Goal: Communication & Community: Ask a question

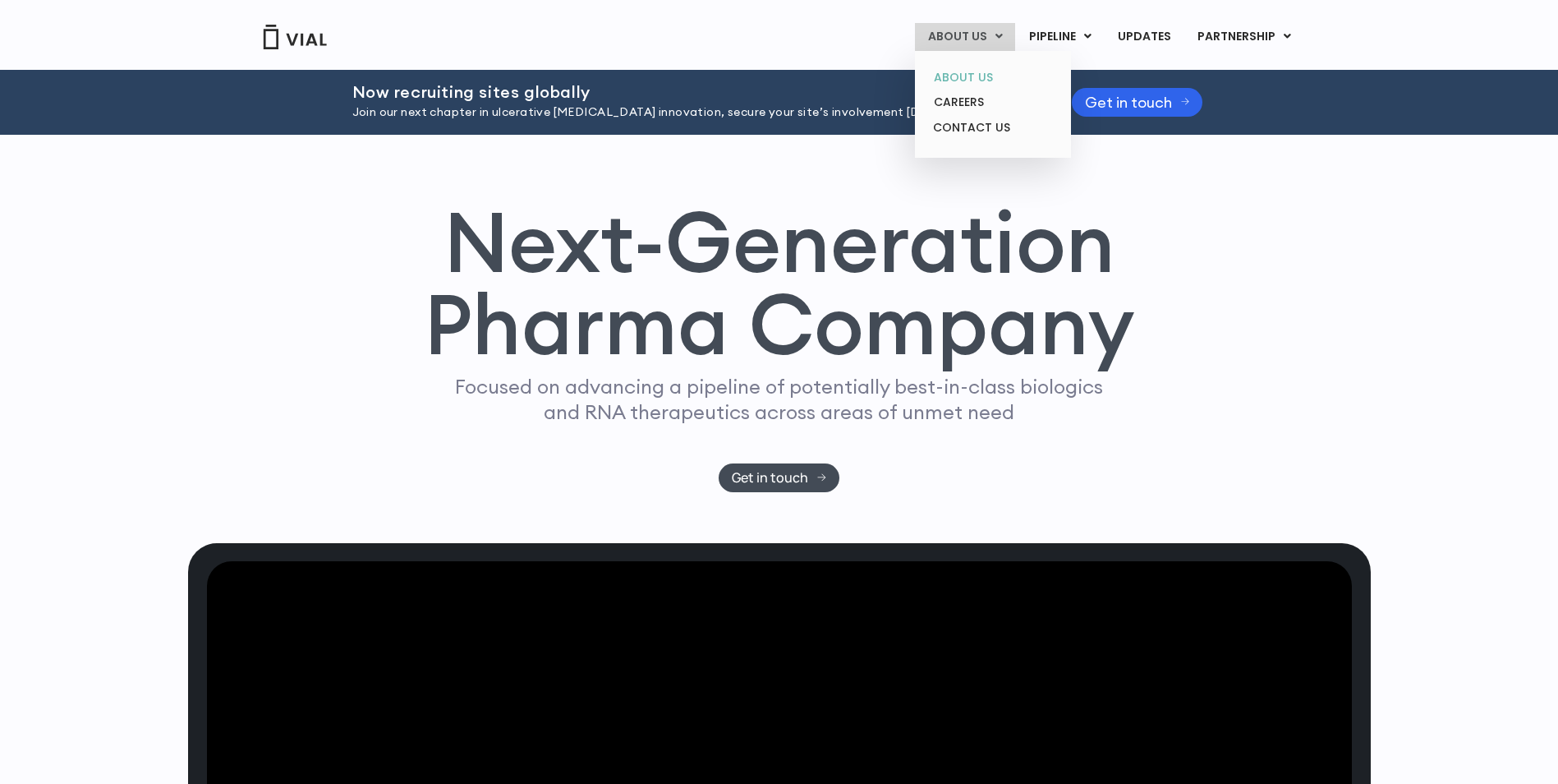
click at [971, 77] on link "ABOUT US" at bounding box center [993, 78] width 143 height 25
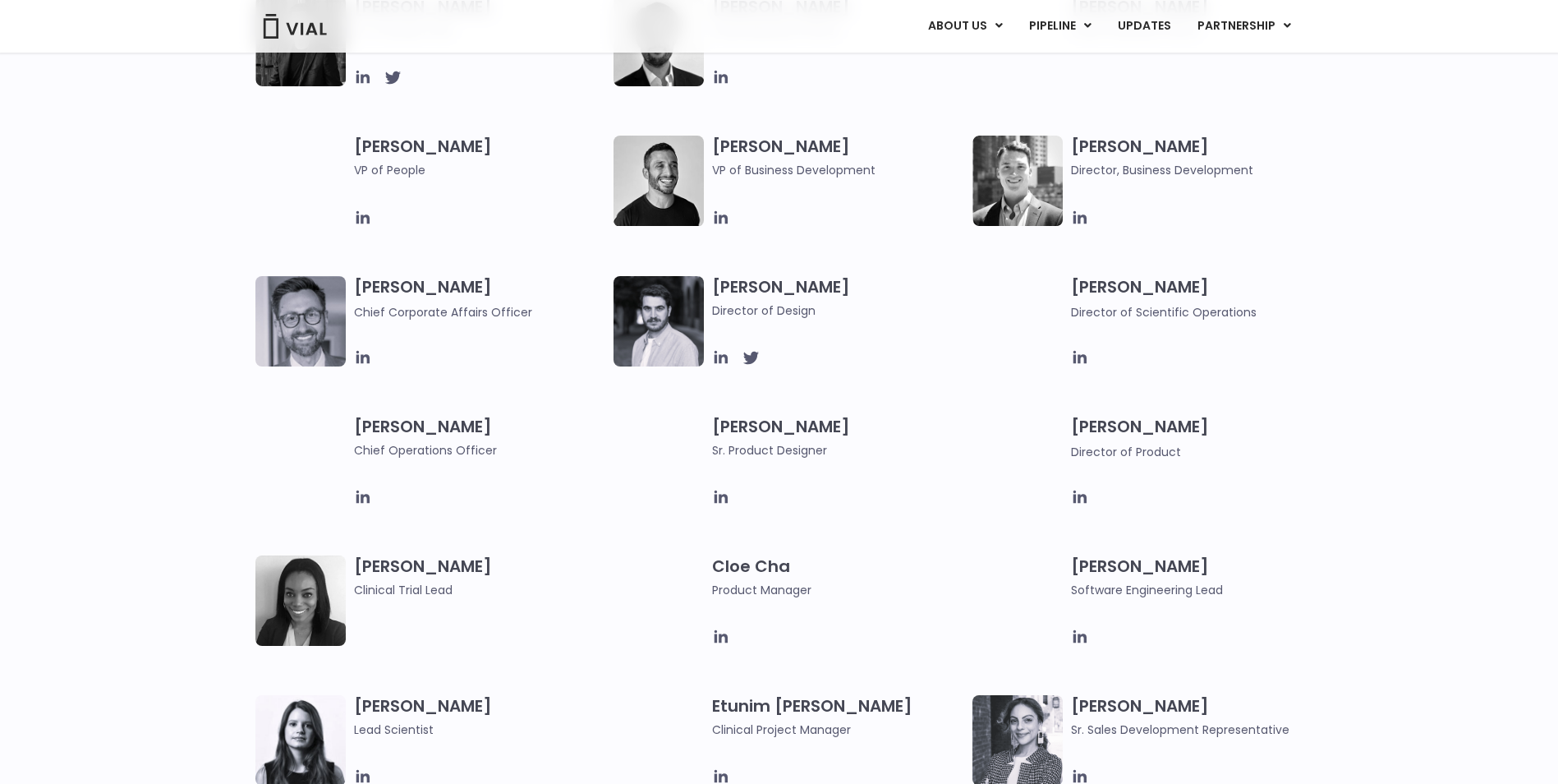
scroll to position [821, 0]
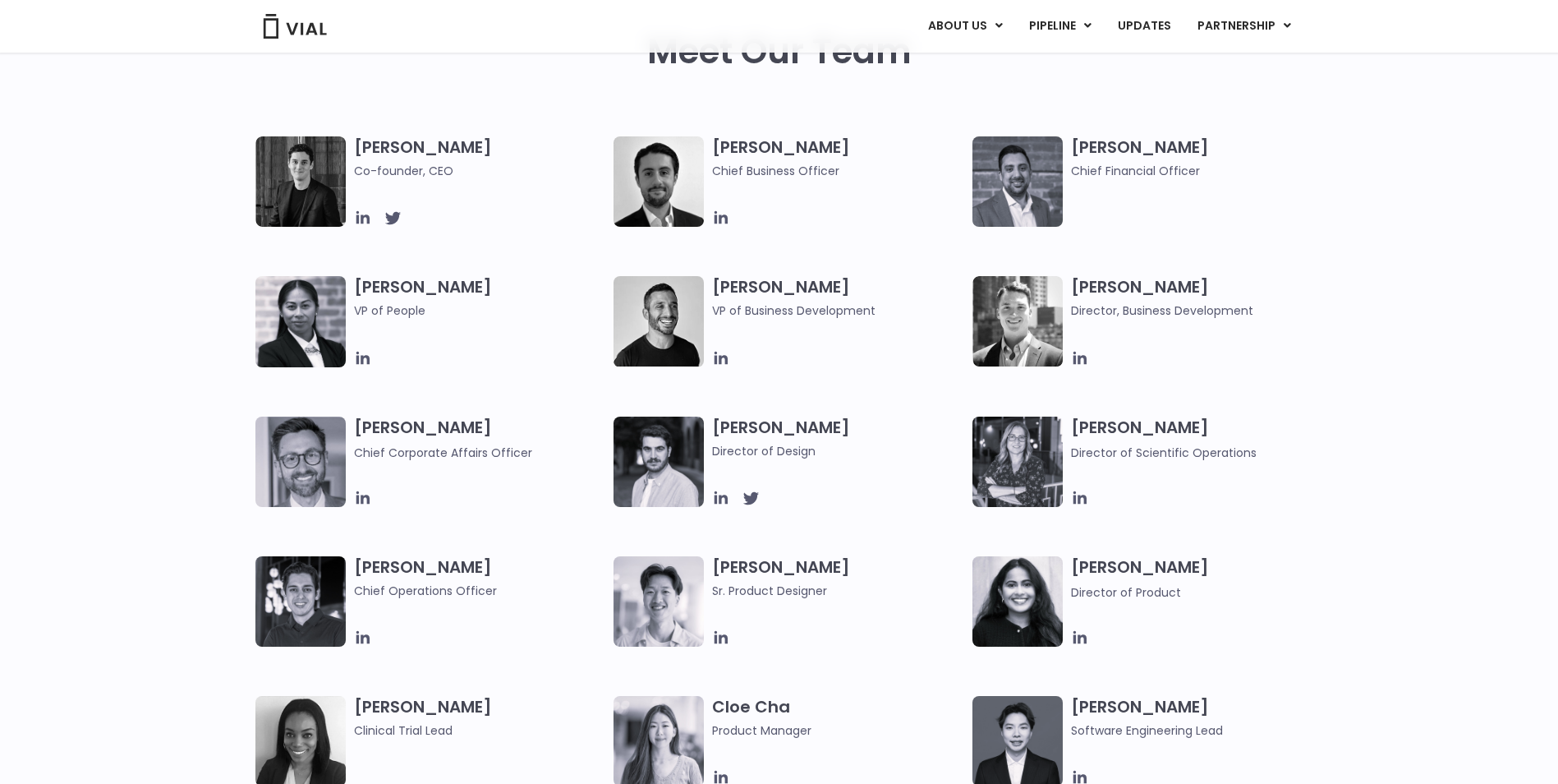
click at [766, 288] on h3 "Carlos Naranjo VP of Business Development" at bounding box center [838, 298] width 252 height 44
click at [627, 299] on img at bounding box center [658, 321] width 90 height 90
click at [674, 327] on img at bounding box center [658, 321] width 90 height 90
drag, startPoint x: 716, startPoint y: 145, endPoint x: 829, endPoint y: 149, distance: 113.1
click at [829, 149] on h3 "Max James Chief Business Officer" at bounding box center [838, 159] width 252 height 44
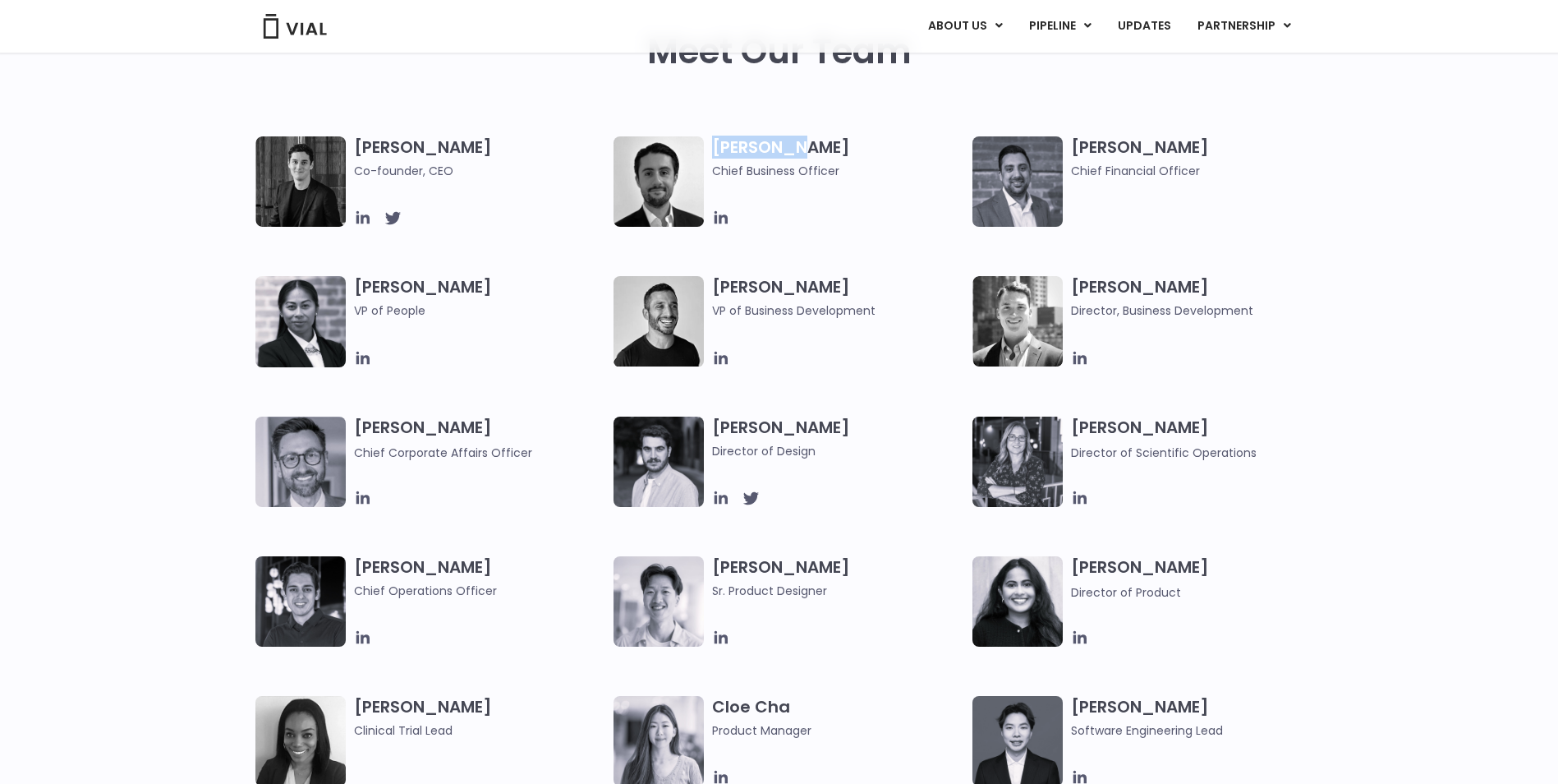
copy h3 "Max James"
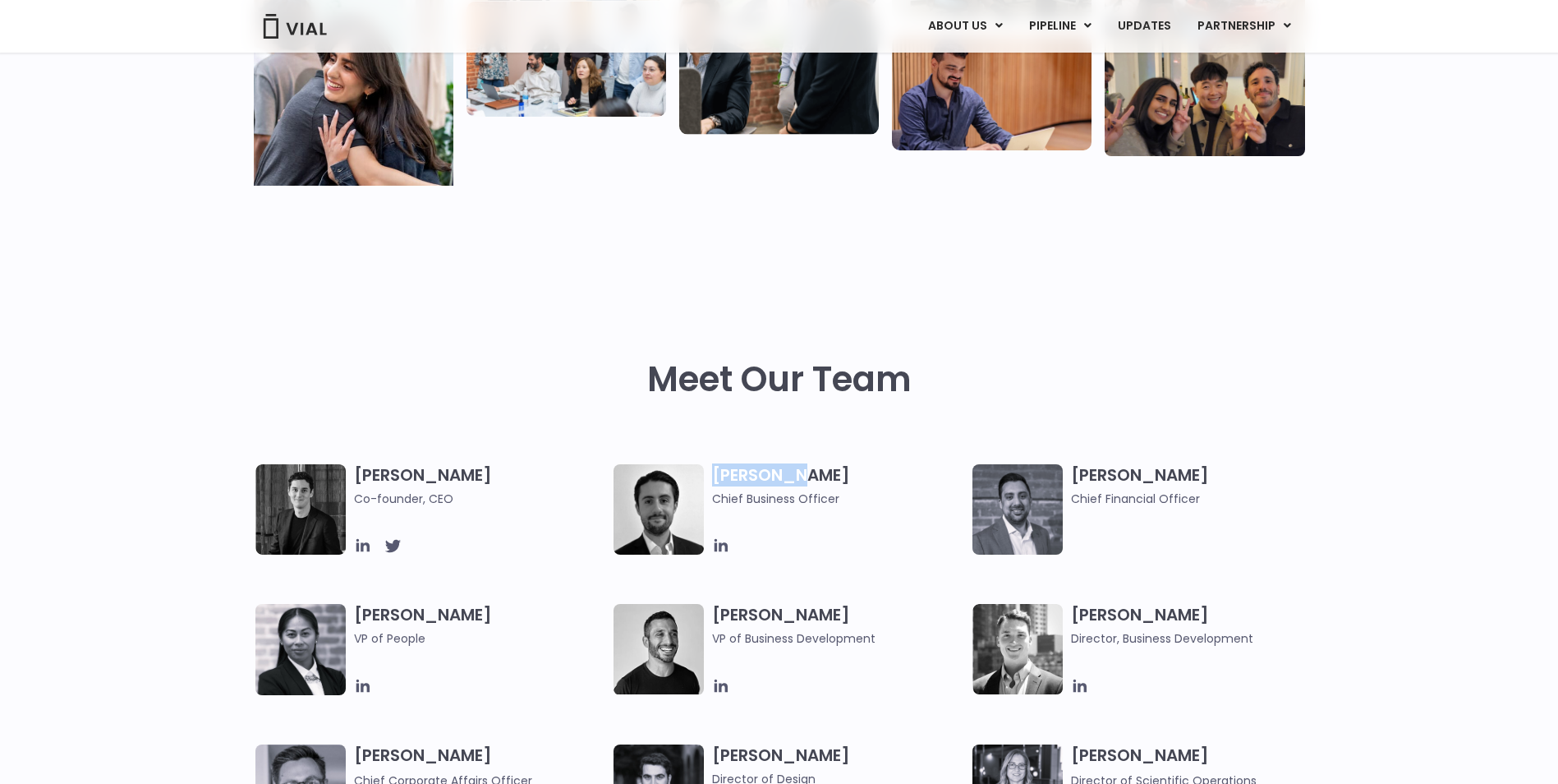
scroll to position [493, 0]
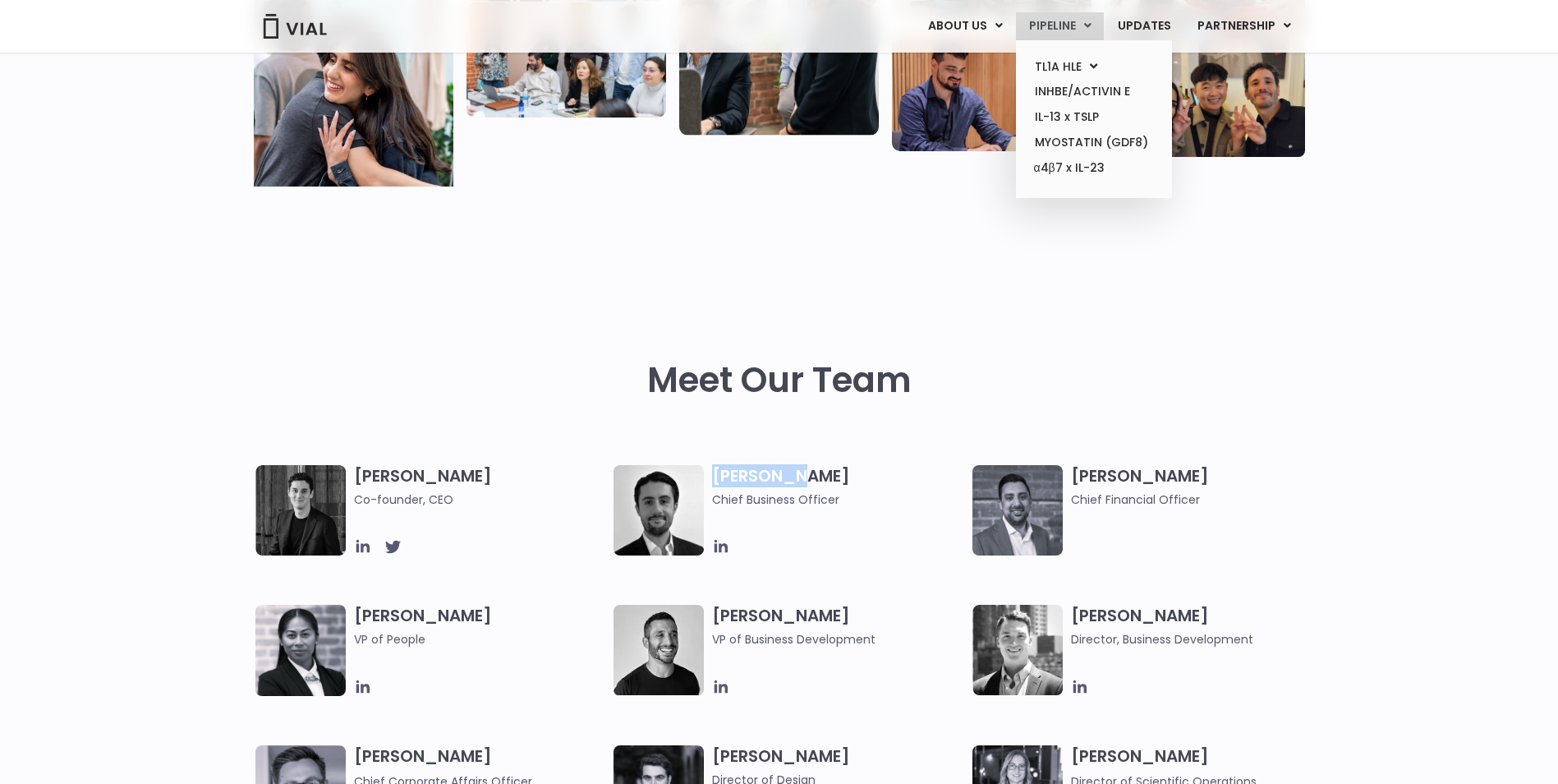
click at [1066, 27] on link "PIPELINE" at bounding box center [1060, 26] width 88 height 28
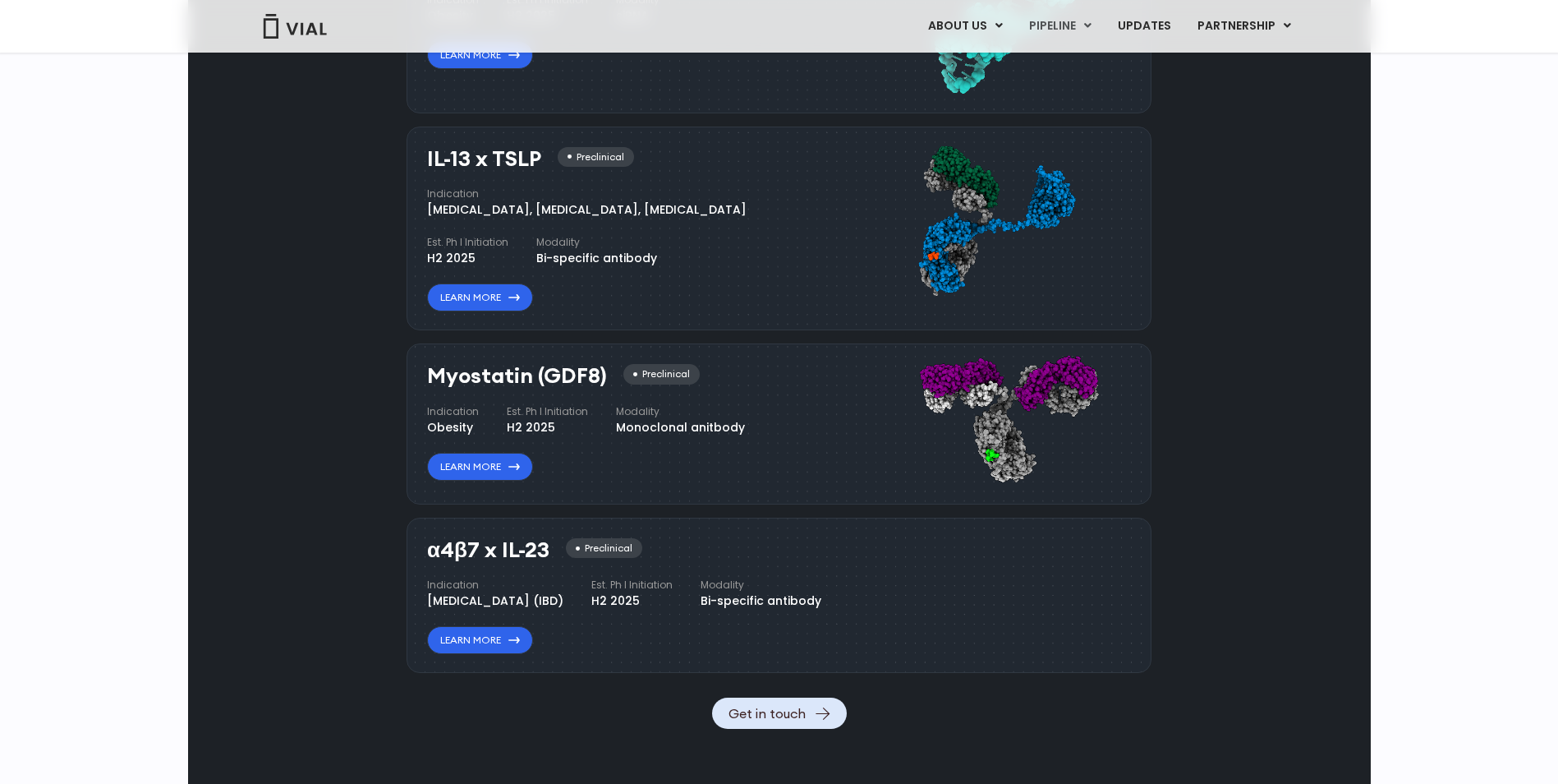
scroll to position [1582, 0]
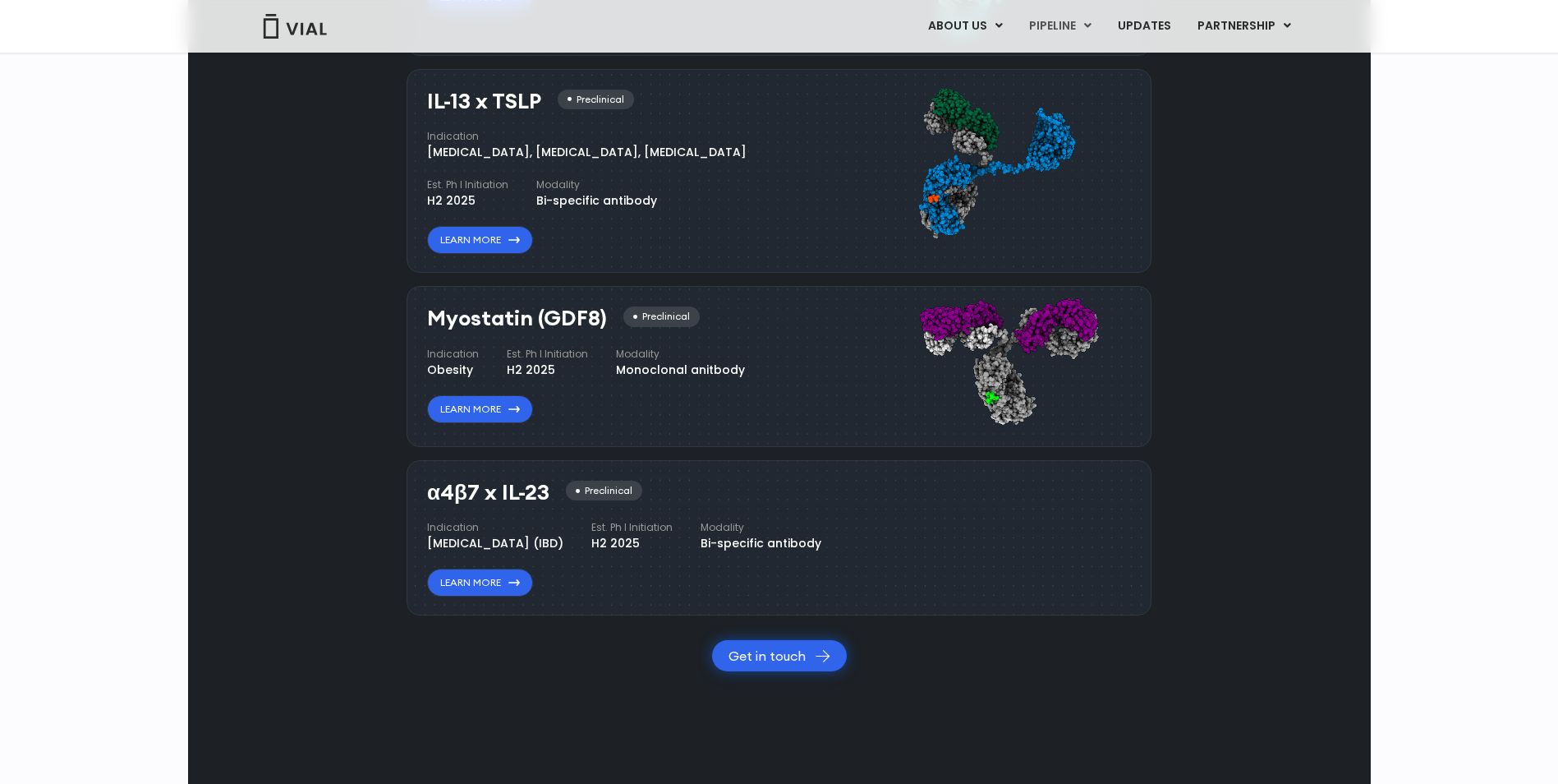
click at [779, 671] on link "Get in touch" at bounding box center [780, 655] width 135 height 31
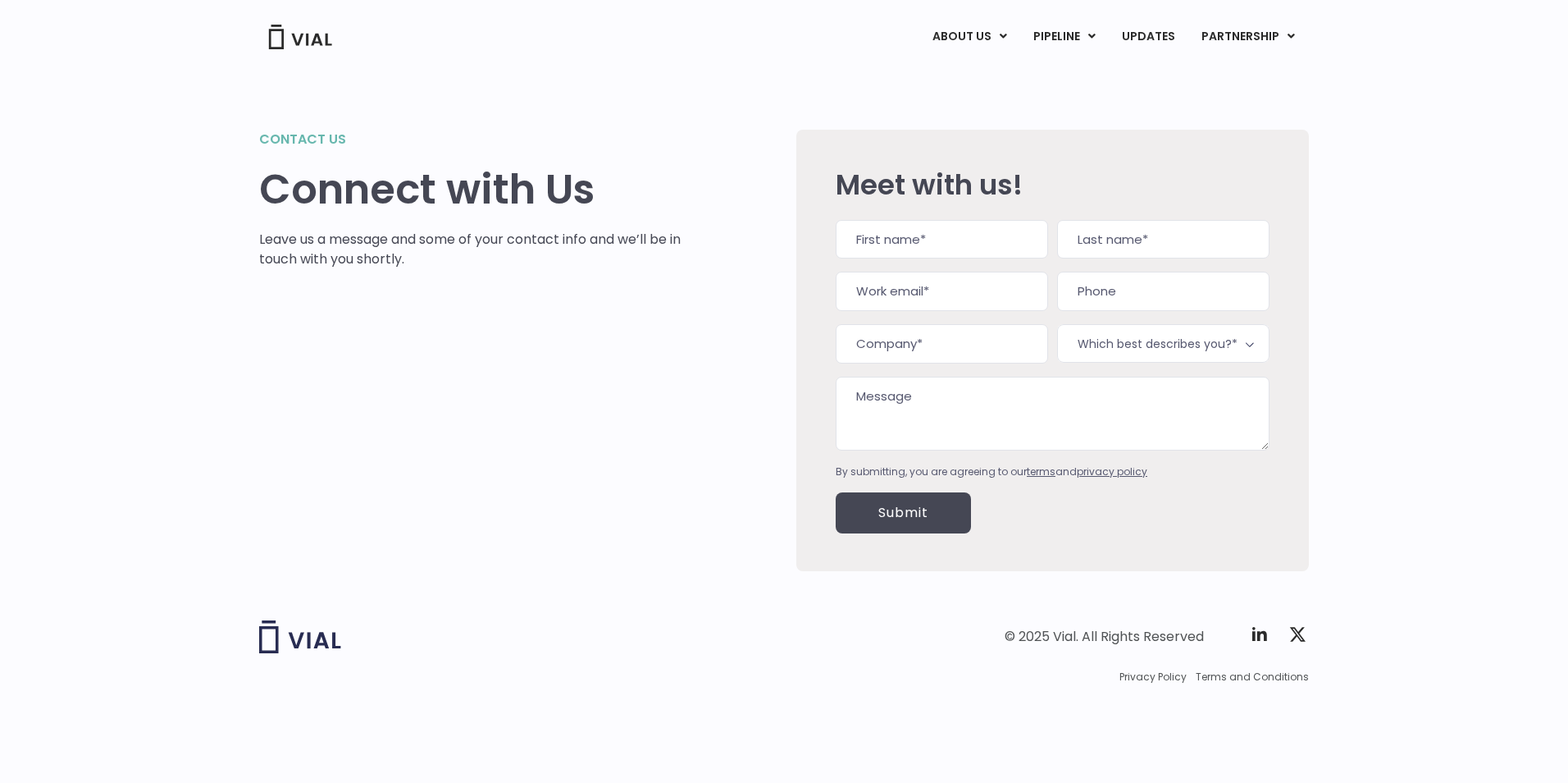
click at [906, 234] on input "First" at bounding box center [942, 239] width 212 height 40
type input "Christian"
type input "Abraham"
type input "x"
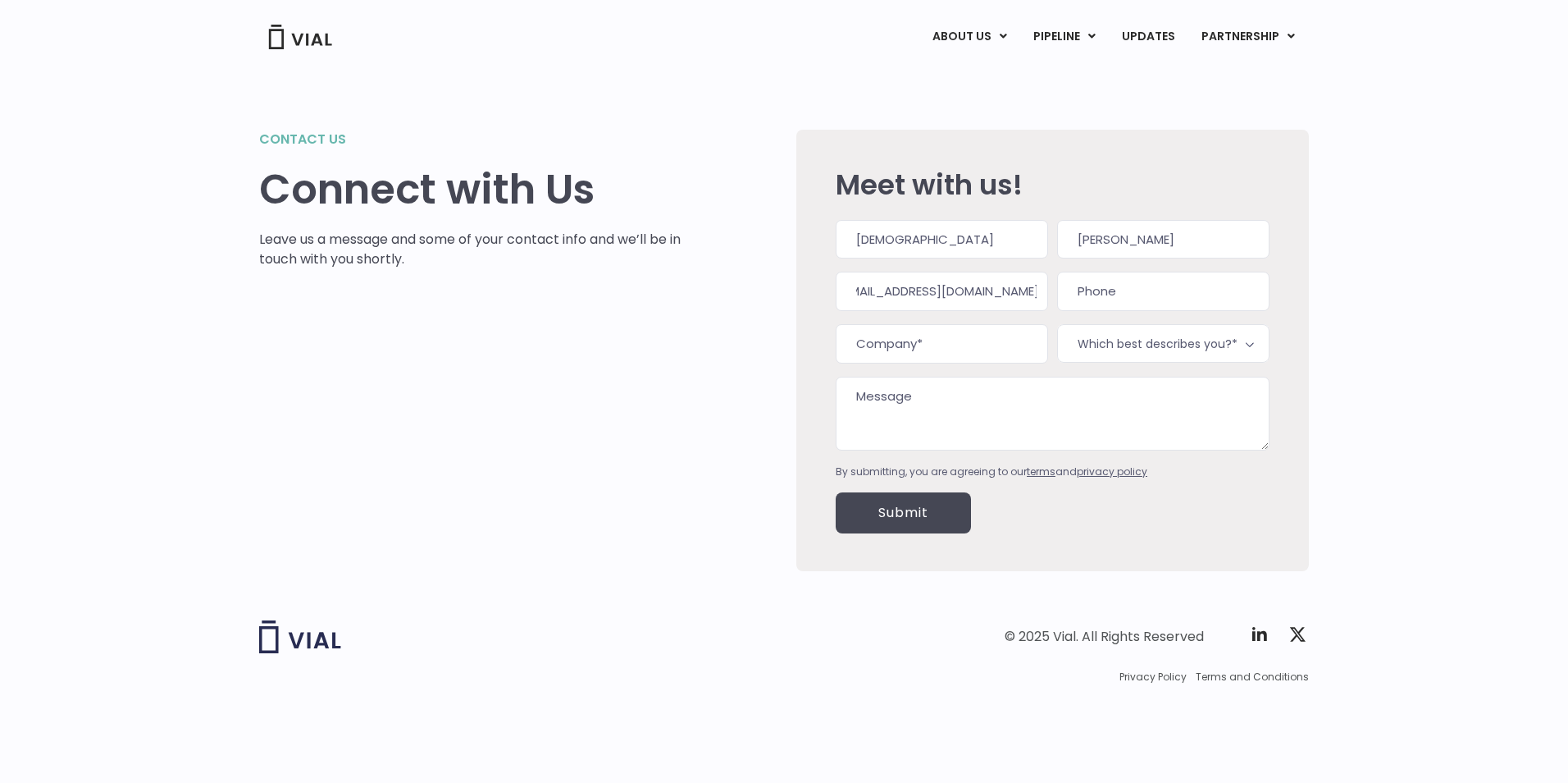
type input "cabraham@elevabiologics.com"
type input "(___) ___-____"
click at [907, 351] on input "Company (Required)" at bounding box center [942, 343] width 212 height 40
type input "Eleva GmbH"
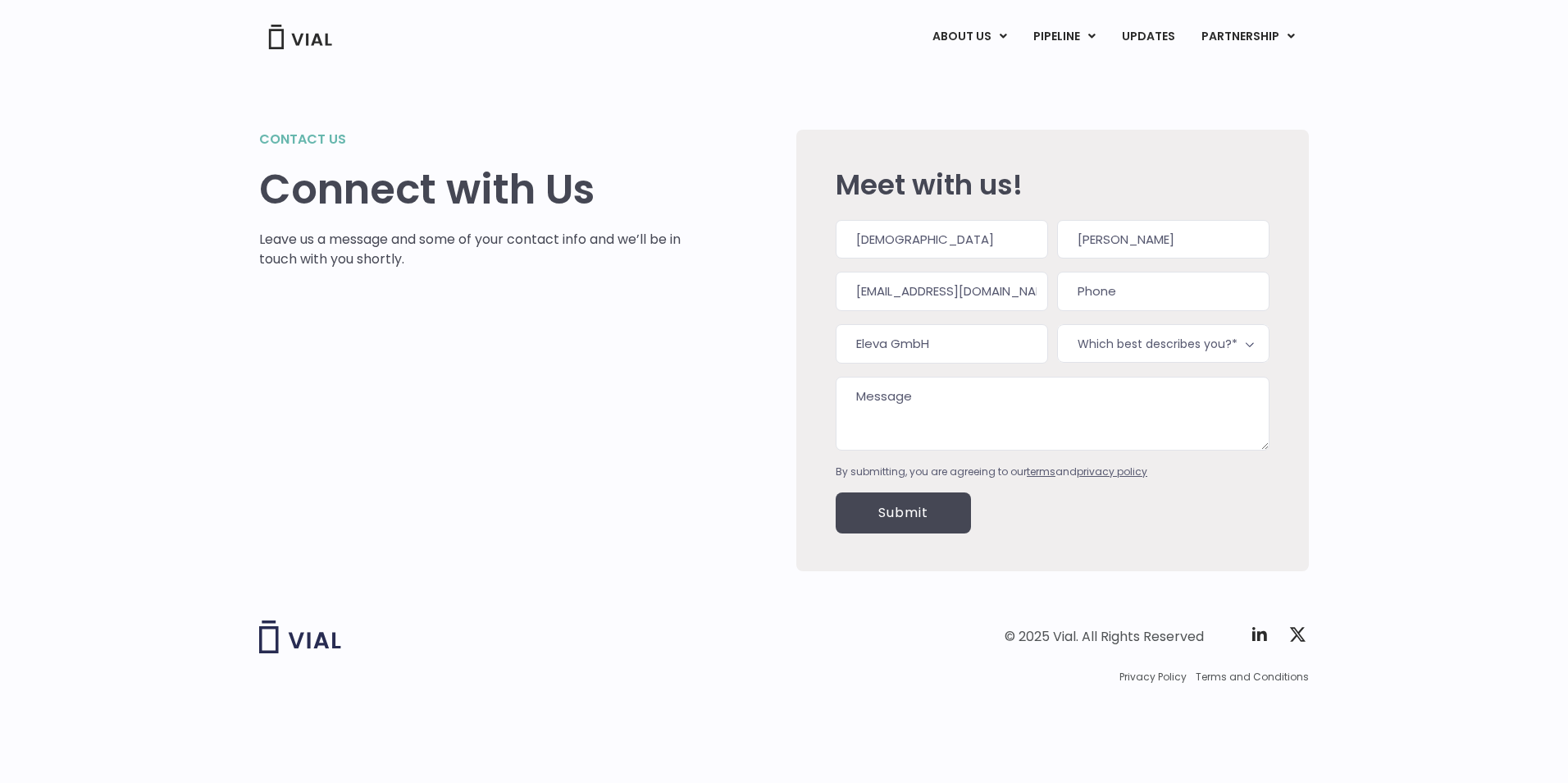
click at [1204, 348] on span "Which best describes you?*" at bounding box center [1164, 343] width 212 height 39
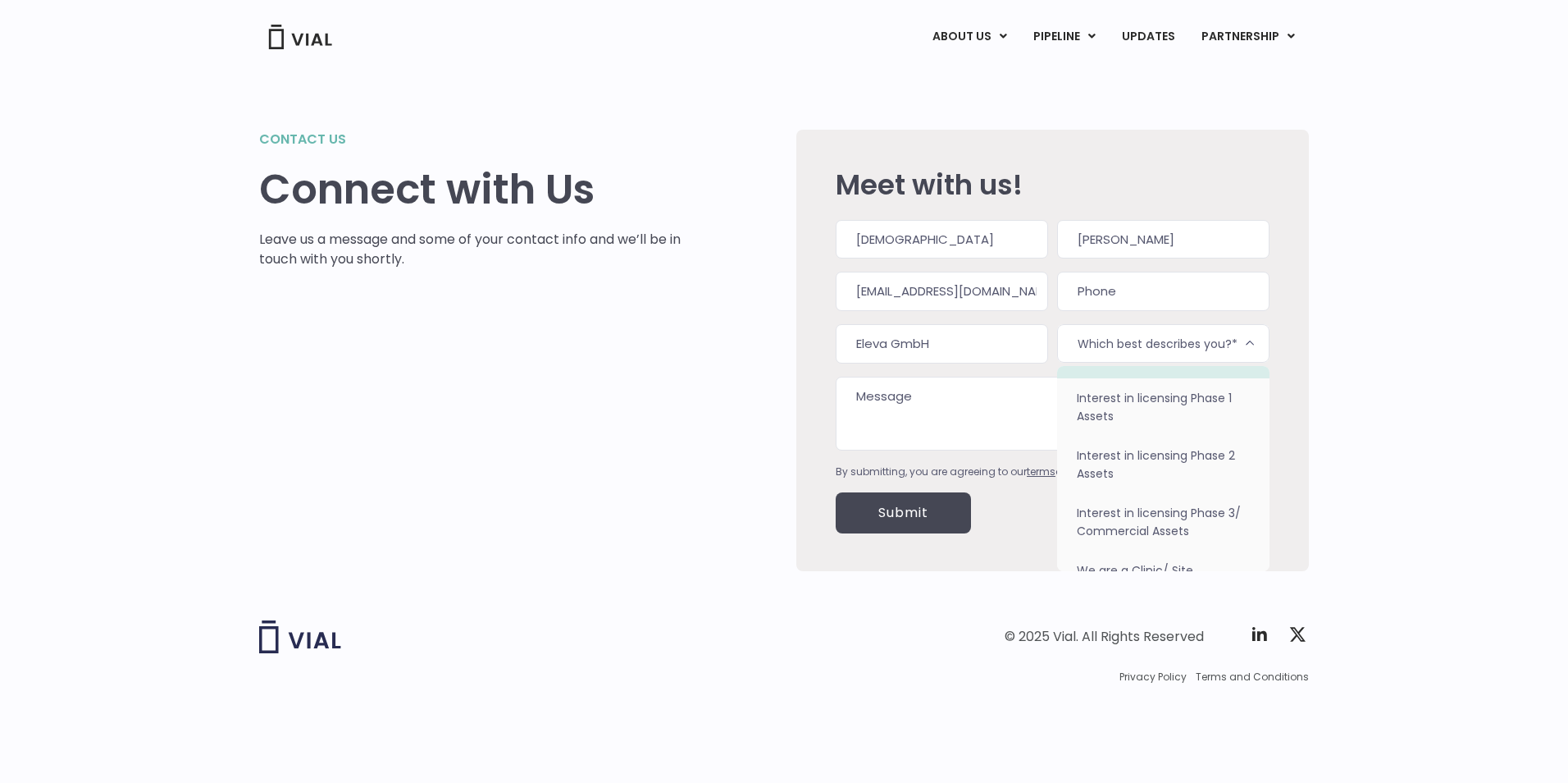
scroll to position [104, 0]
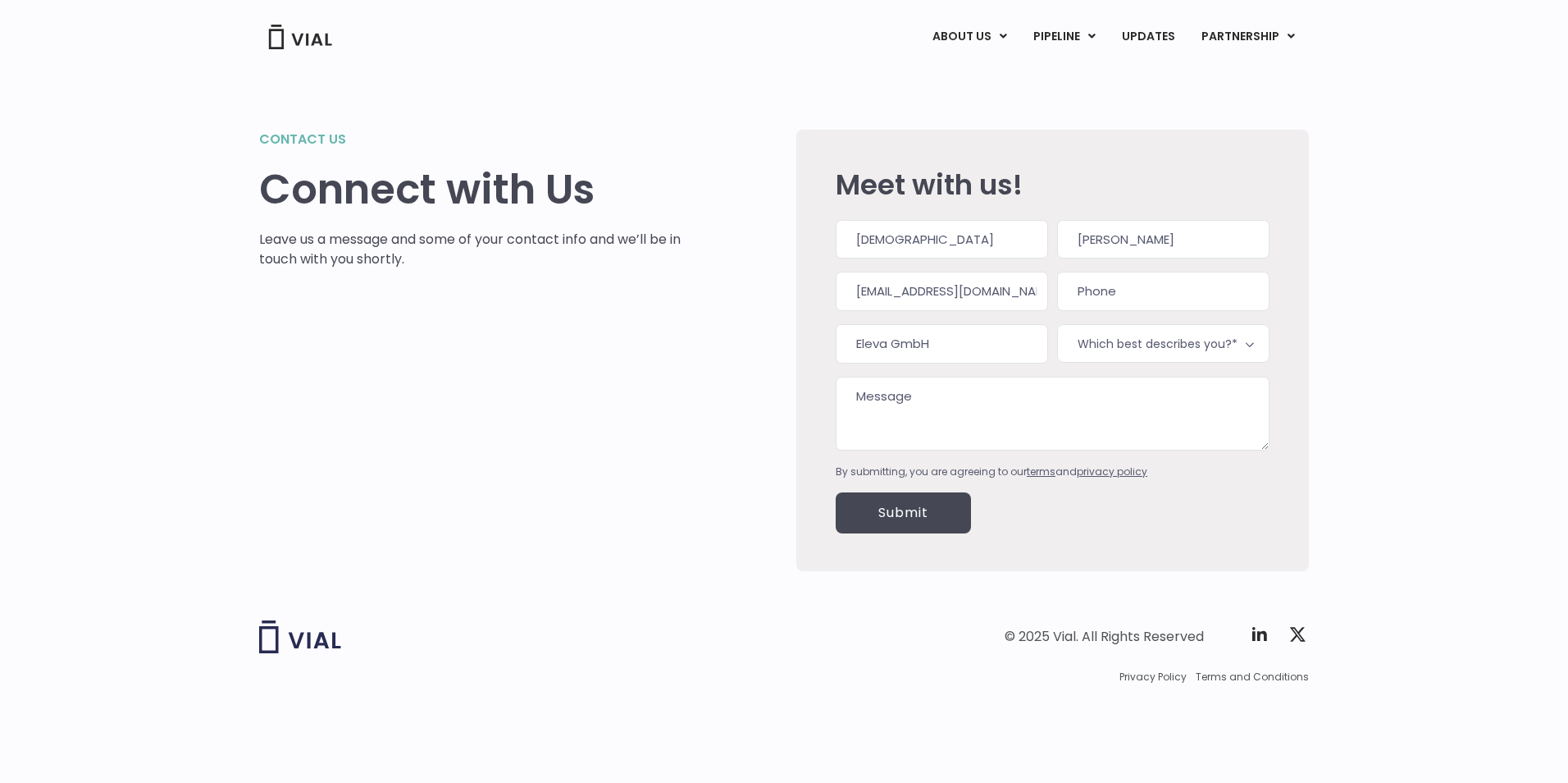
click at [1335, 308] on div "Contact us Connect with Us Leave us a message and some of your contact info and…" at bounding box center [784, 330] width 1568 height 521
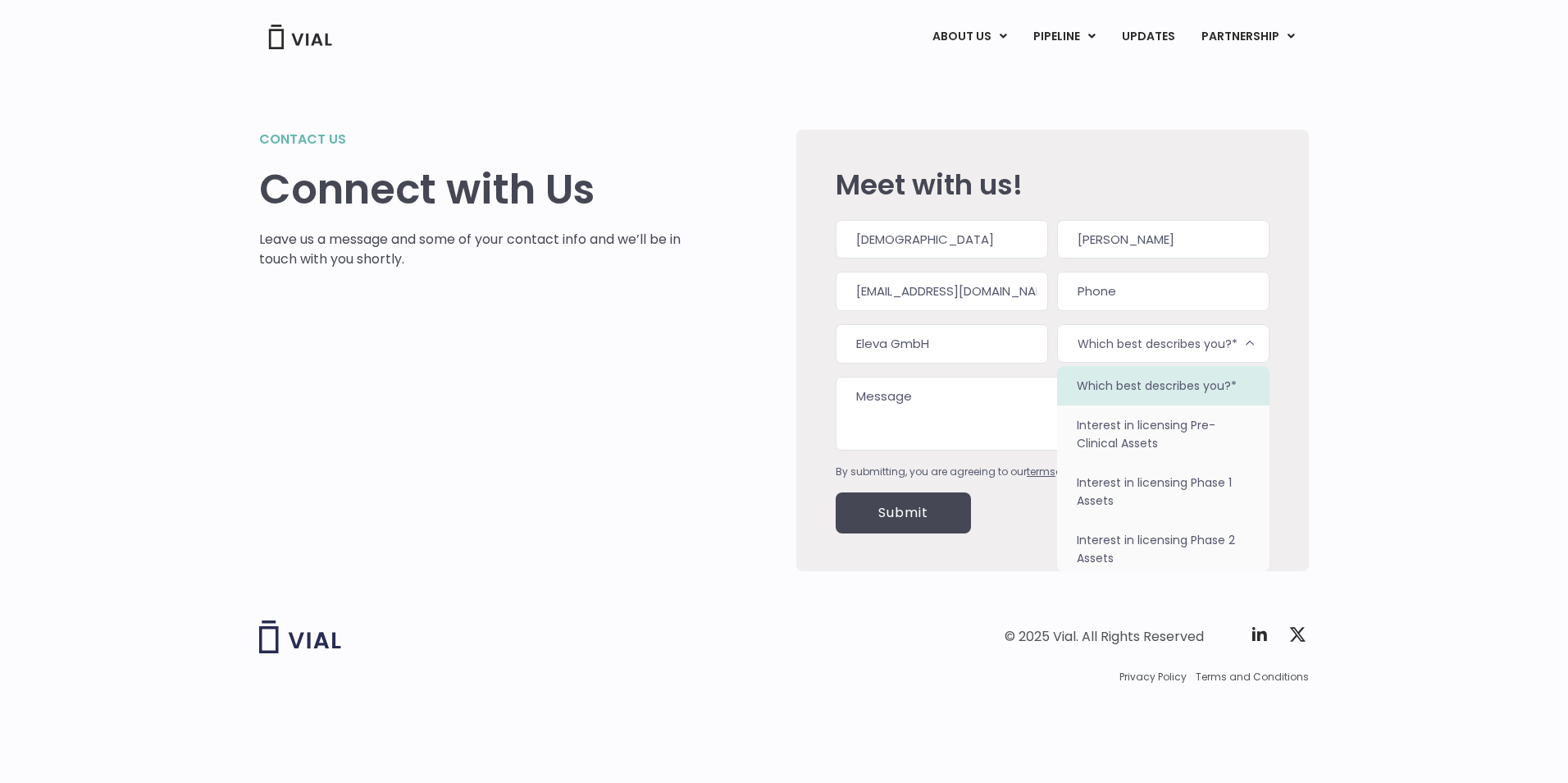
click at [1181, 348] on span "Which best describes you?*" at bounding box center [1164, 343] width 212 height 39
click at [1027, 76] on div "Contact us Connect with Us Leave us a message and some of your contact info and…" at bounding box center [784, 330] width 1050 height 521
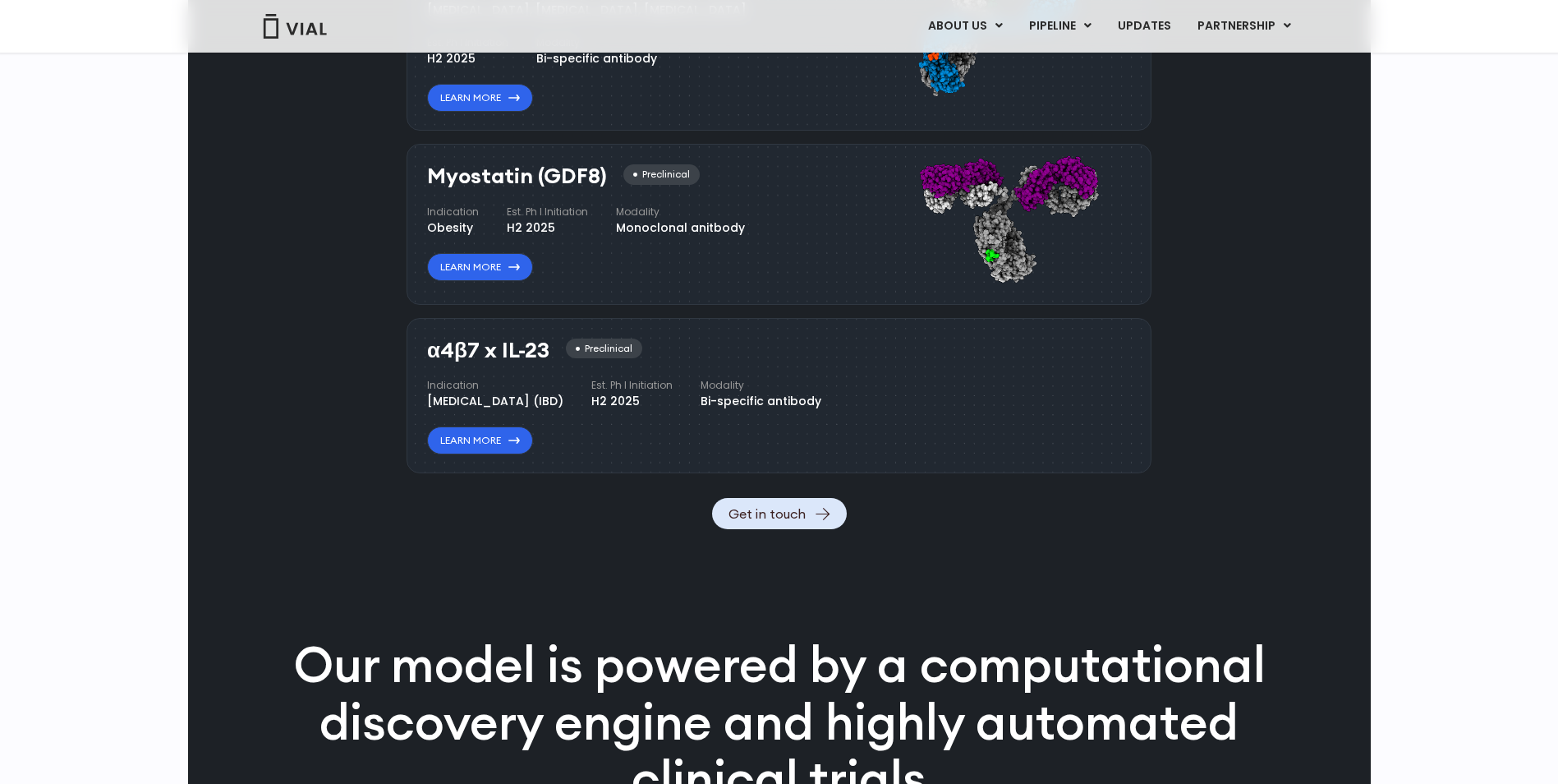
scroll to position [1582, 0]
